Goal: Information Seeking & Learning: Understand process/instructions

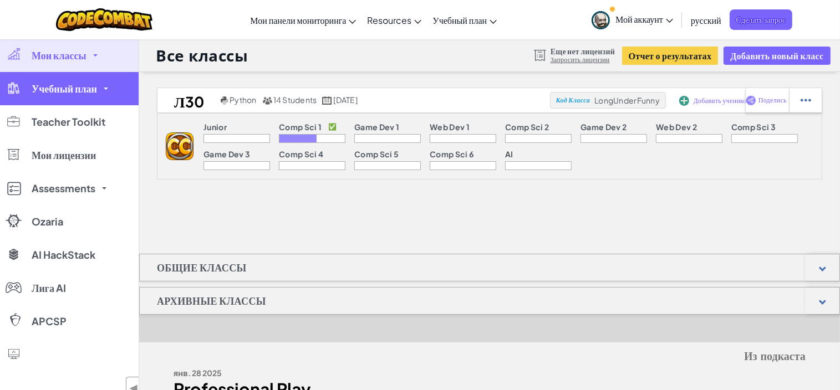
click at [83, 99] on link "Учебный план" at bounding box center [69, 88] width 139 height 33
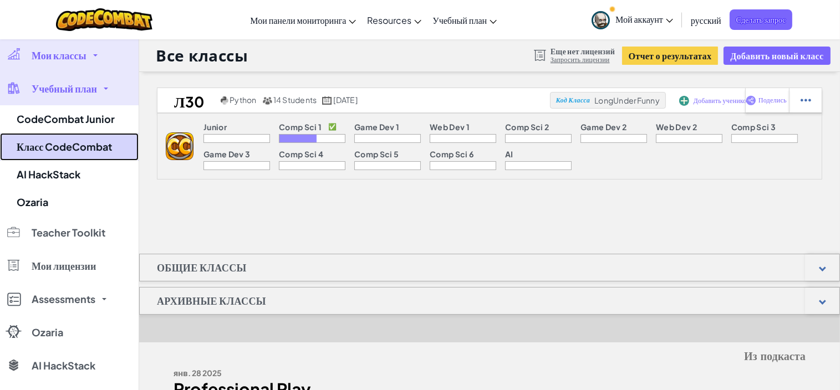
click at [77, 140] on link "Класс CodeCombat" at bounding box center [69, 147] width 139 height 28
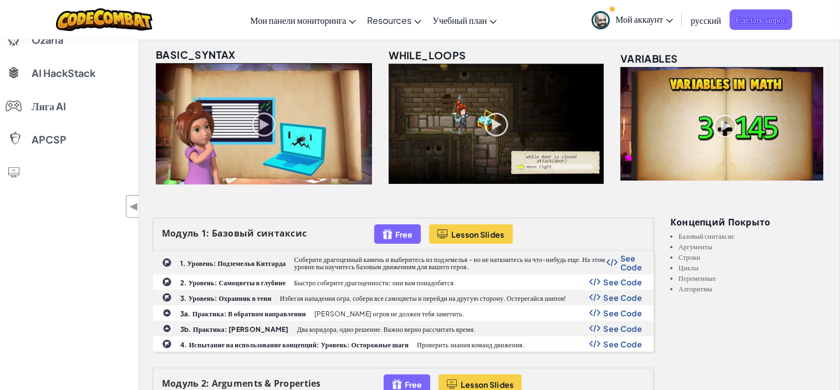
scroll to position [222, 0]
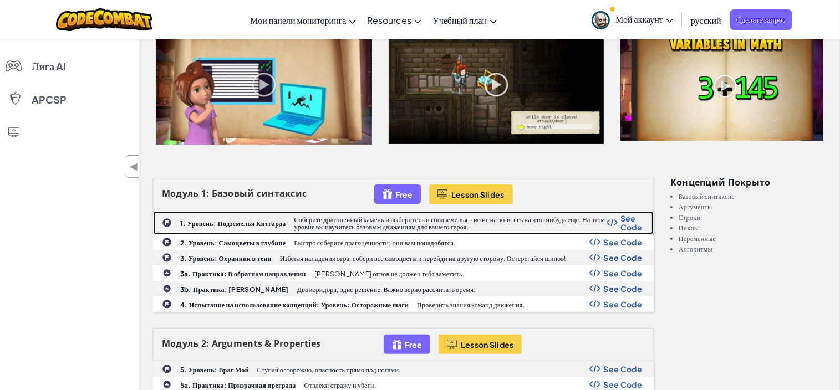
click at [200, 220] on b "1. Уровень: Подземелья Китгарда" at bounding box center [233, 224] width 106 height 8
